Goal: Task Accomplishment & Management: Manage account settings

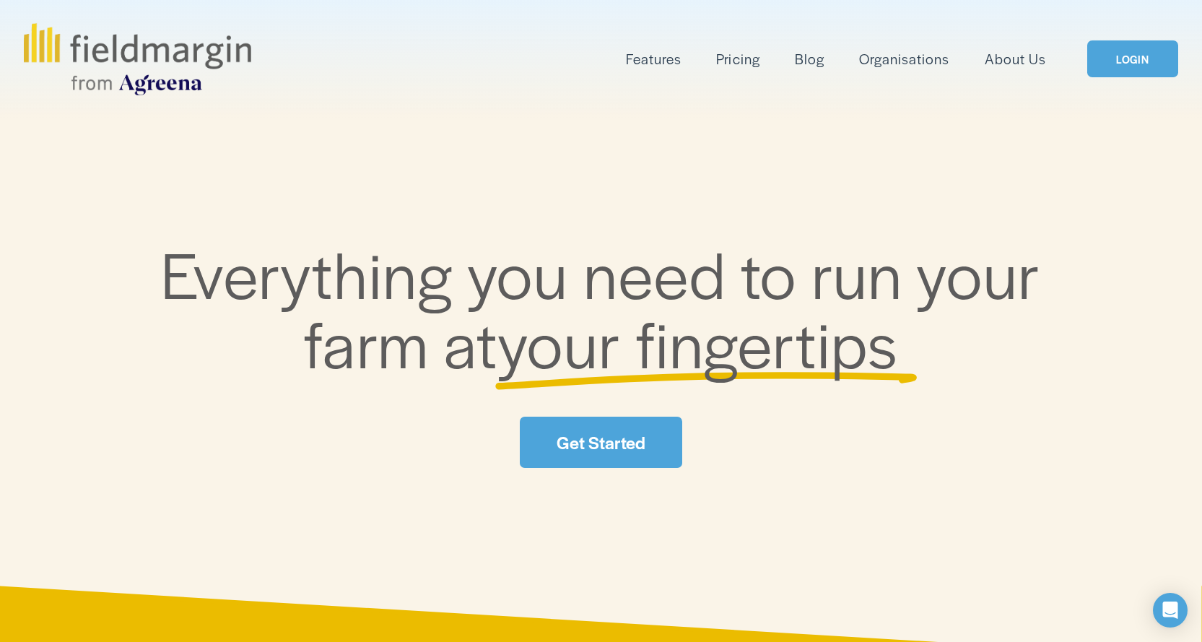
click at [1141, 57] on link "LOGIN" at bounding box center [1132, 58] width 91 height 37
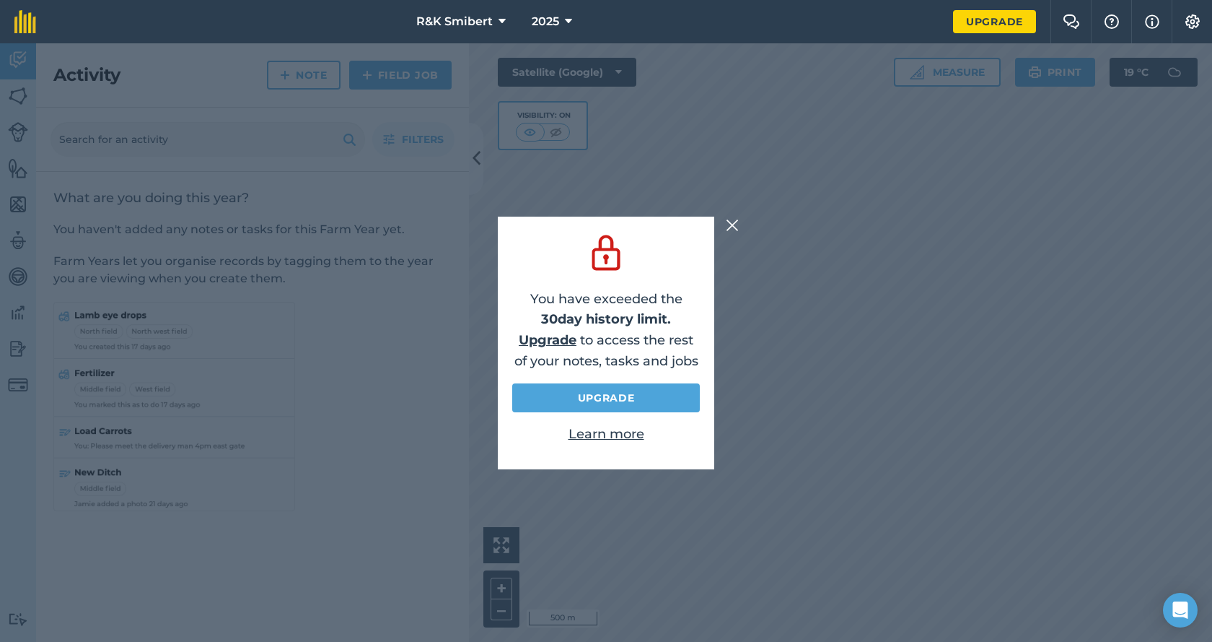
click at [734, 225] on img at bounding box center [732, 225] width 13 height 17
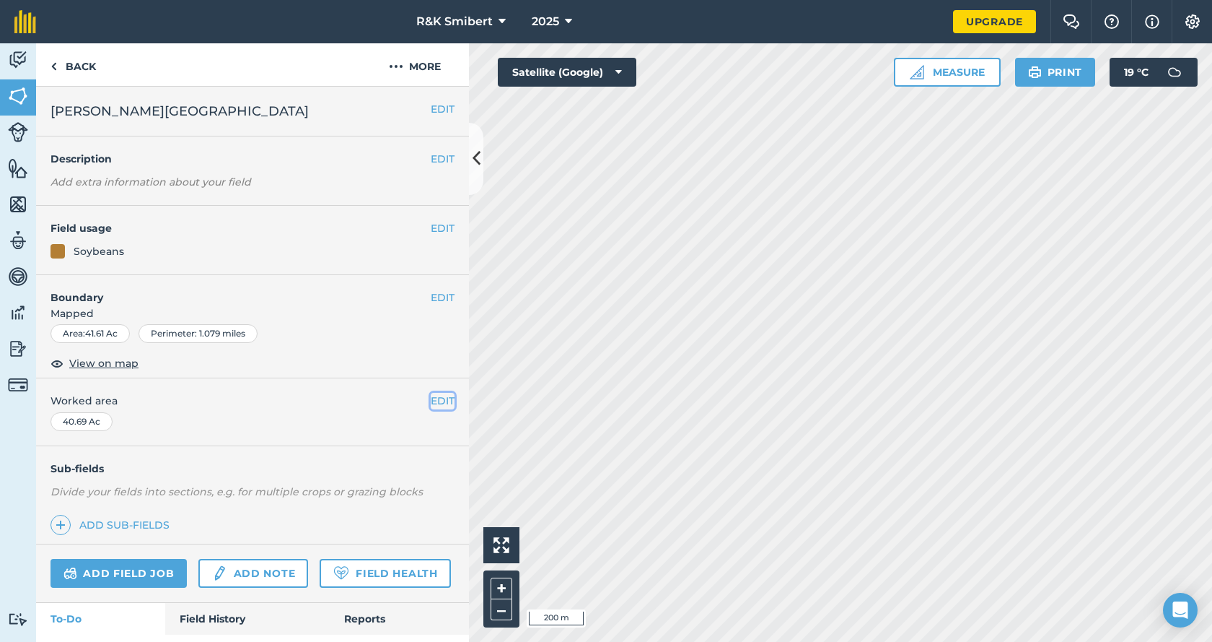
click at [431, 398] on button "EDIT" at bounding box center [443, 401] width 24 height 16
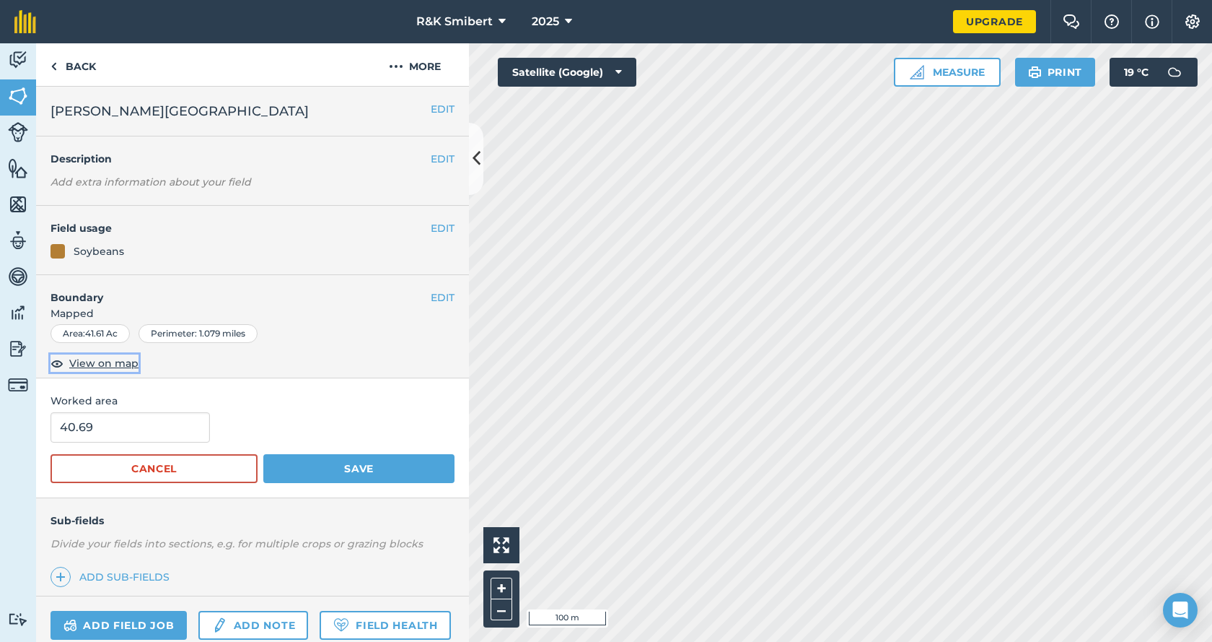
click at [108, 358] on span "View on map" at bounding box center [103, 363] width 69 height 16
click at [281, 421] on div "40.69" at bounding box center [253, 427] width 404 height 30
click at [438, 297] on button "EDIT" at bounding box center [443, 297] width 24 height 16
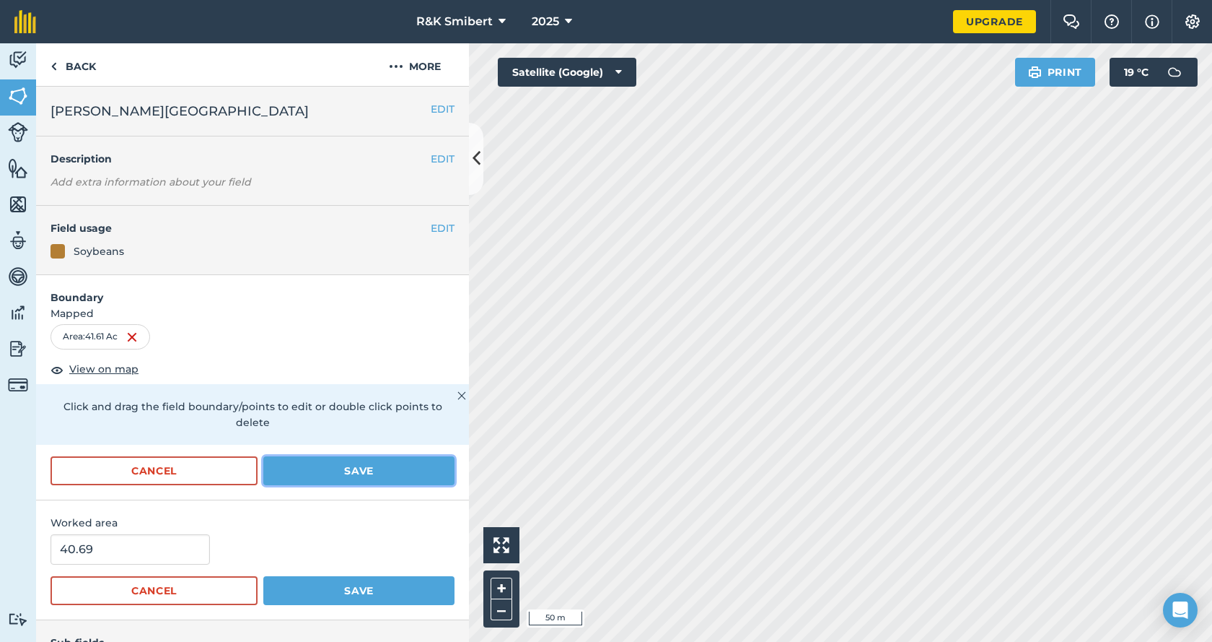
click at [362, 466] on button "Save" at bounding box center [358, 470] width 191 height 29
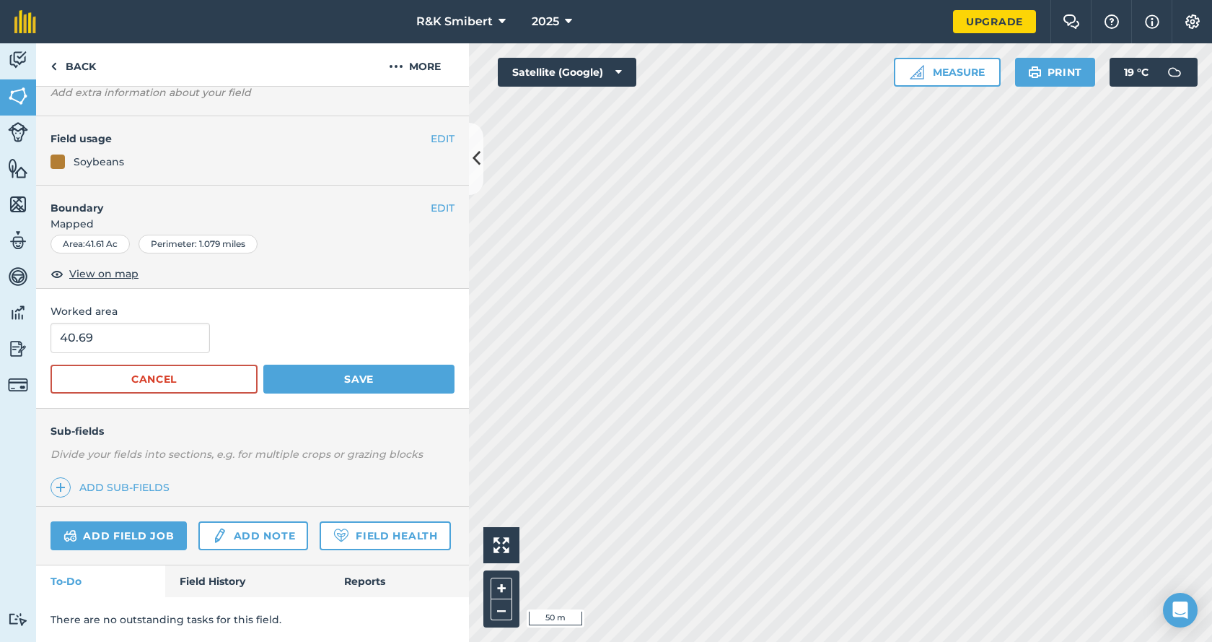
scroll to position [130, 0]
click at [119, 323] on input "40.69" at bounding box center [131, 338] width 160 height 30
type input "41.61"
click at [263, 364] on button "Save" at bounding box center [358, 378] width 191 height 29
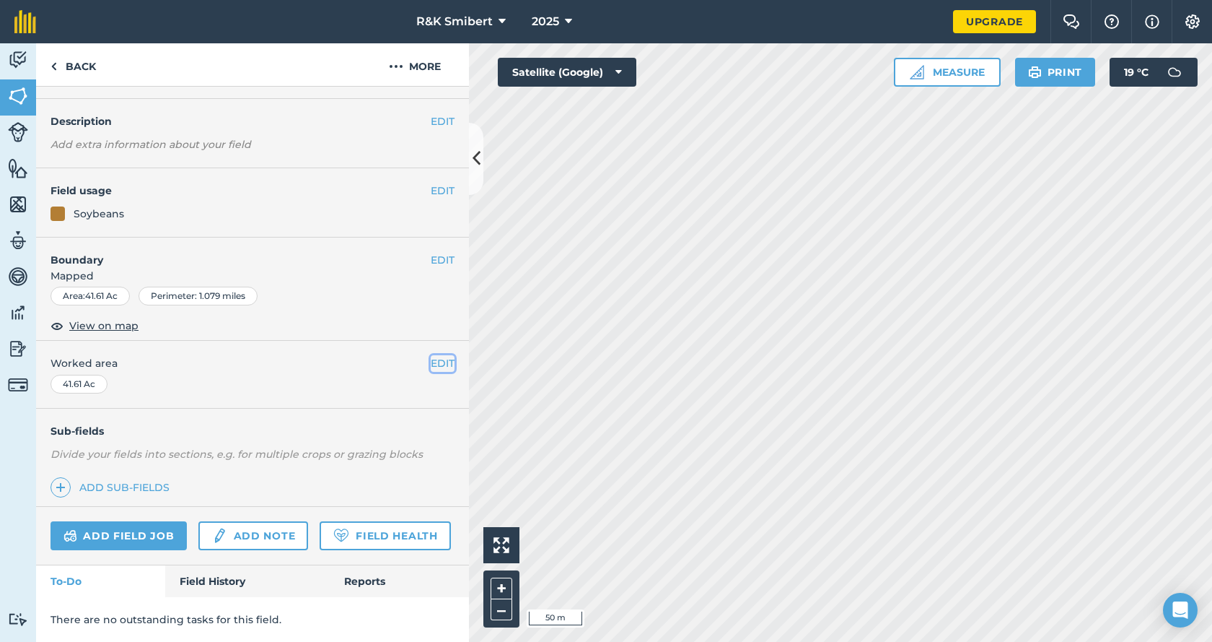
click at [431, 355] on button "EDIT" at bounding box center [443, 363] width 24 height 16
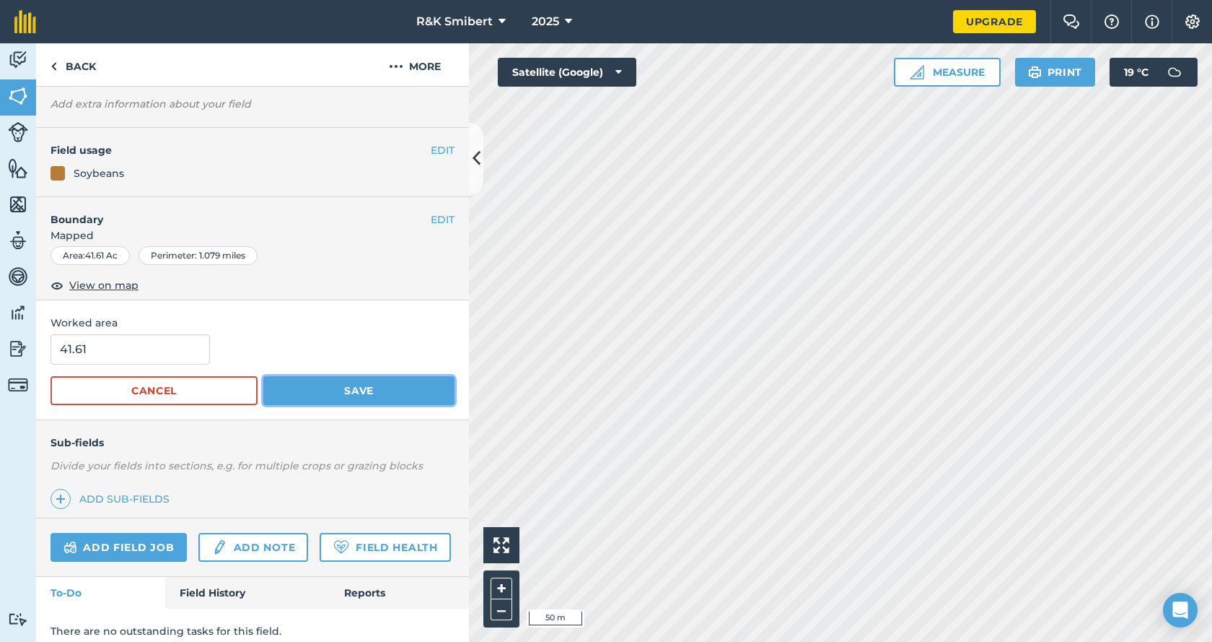
click at [348, 389] on button "Save" at bounding box center [358, 390] width 191 height 29
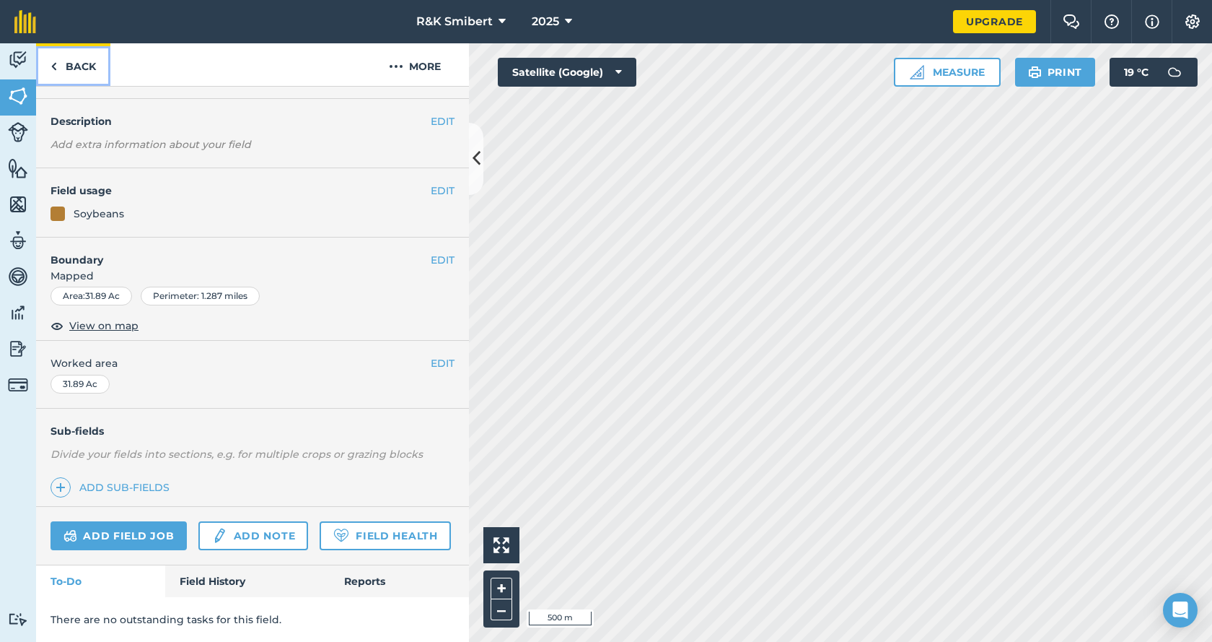
click at [56, 62] on img at bounding box center [54, 66] width 6 height 17
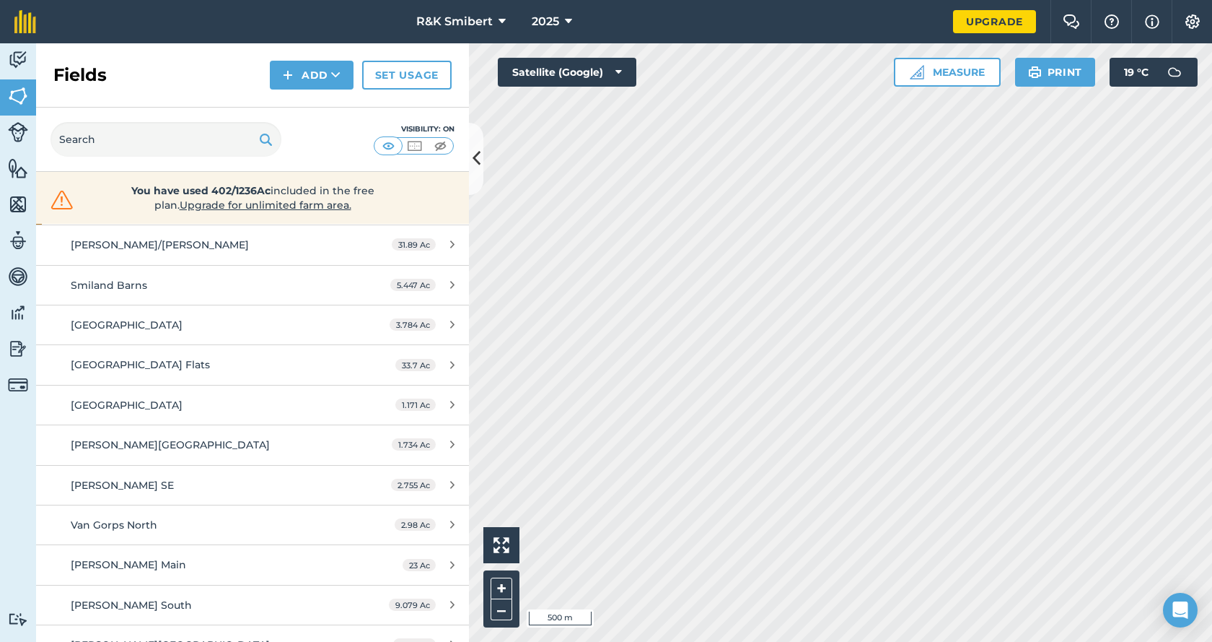
scroll to position [649, 0]
